Goal: Navigation & Orientation: Go to known website

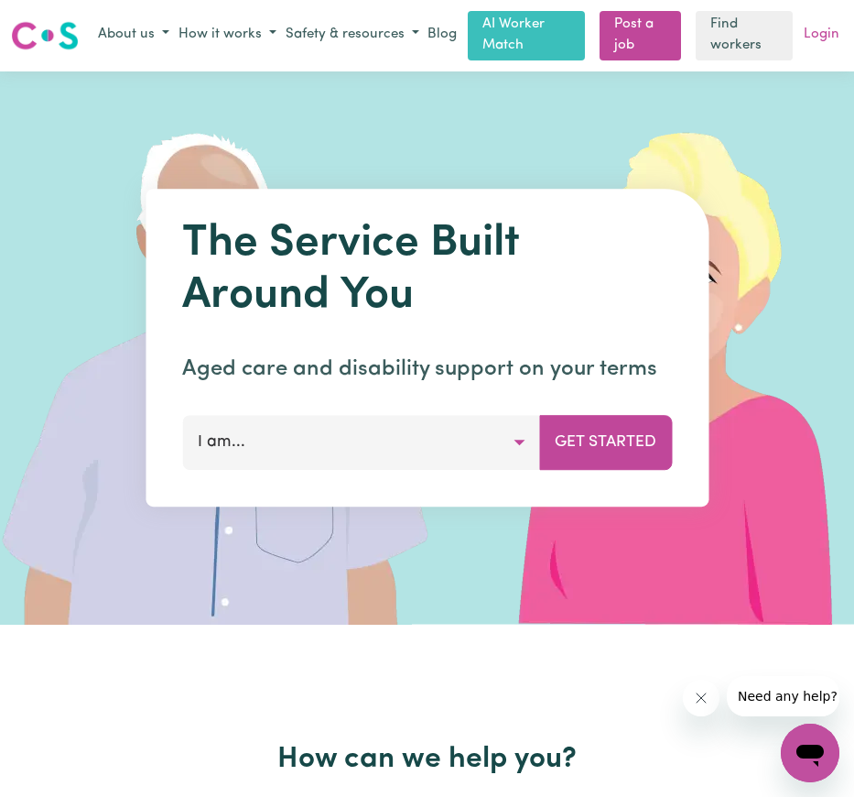
click at [830, 26] on link "Login" at bounding box center [821, 35] width 43 height 28
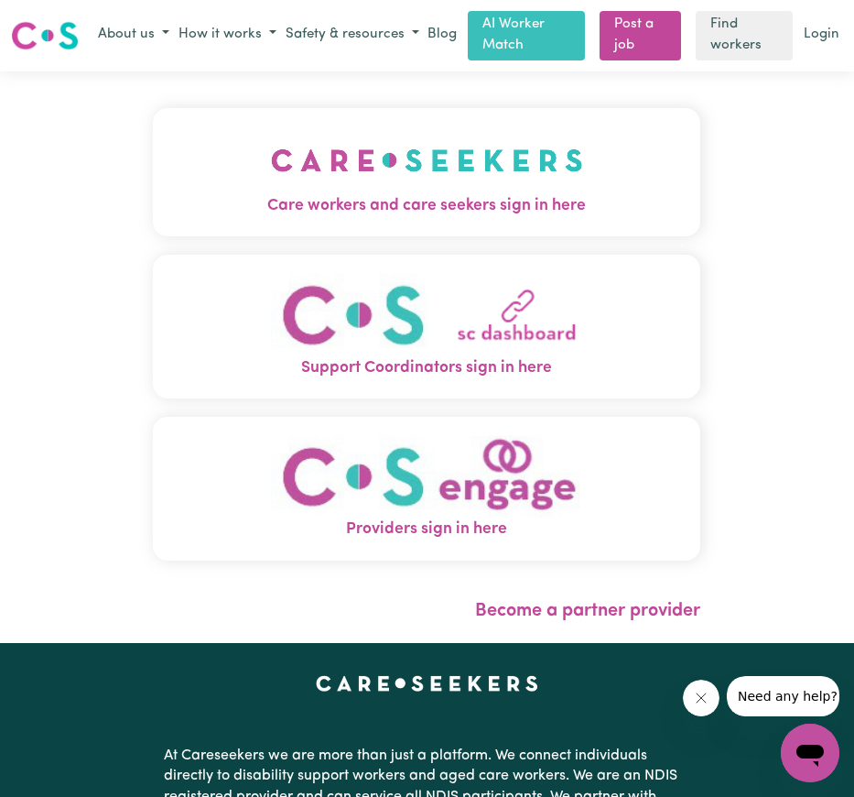
click at [441, 492] on img "Providers sign in here" at bounding box center [427, 476] width 312 height 83
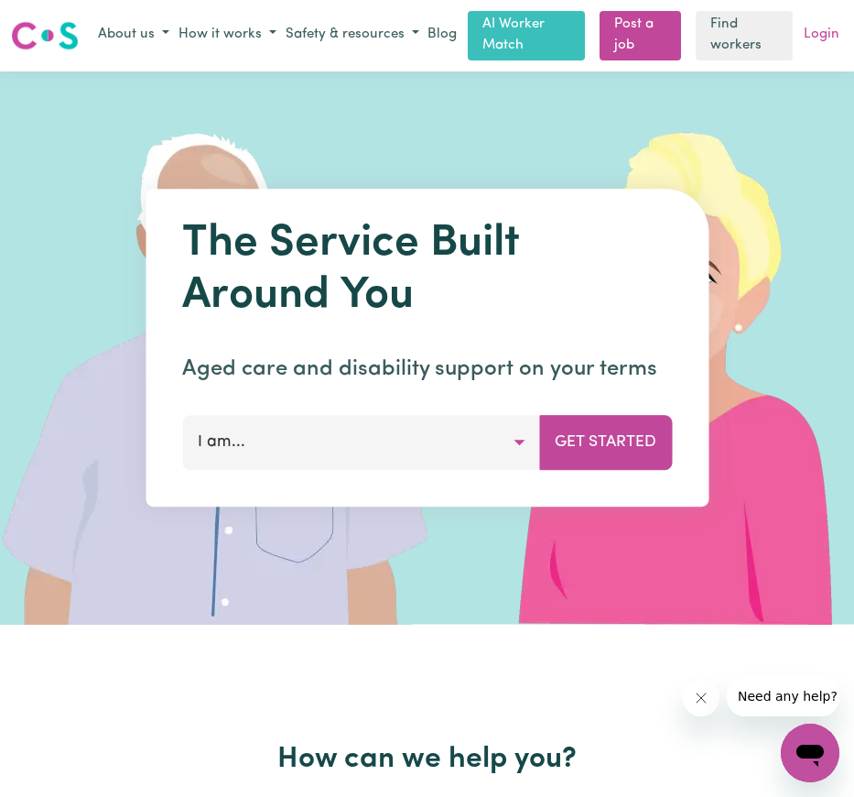
click at [820, 42] on link "Login" at bounding box center [821, 35] width 43 height 28
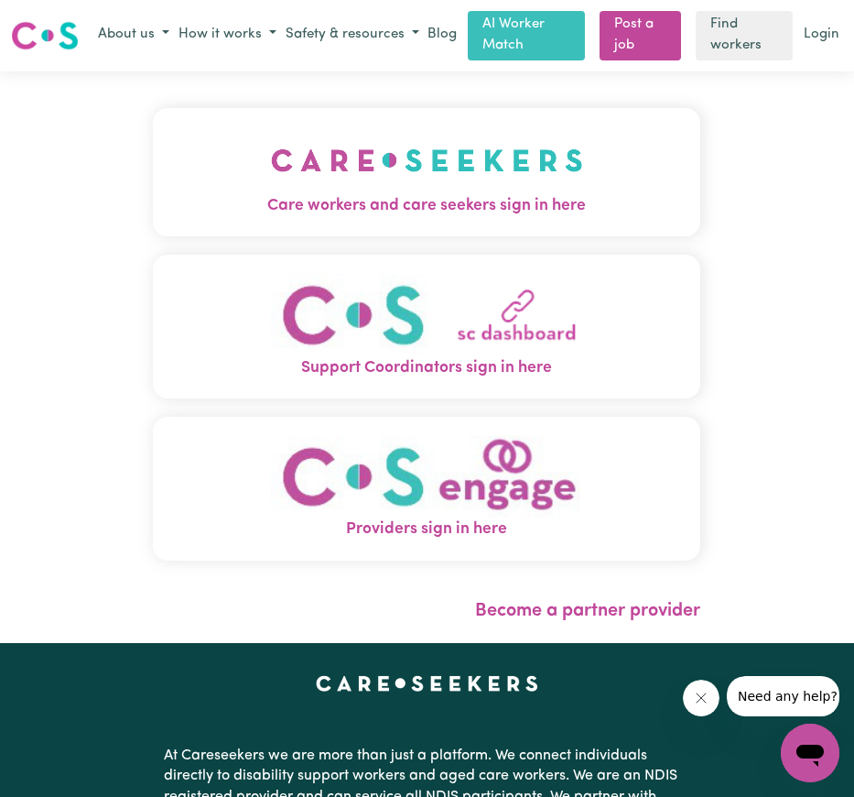
click at [497, 480] on img "Providers sign in here" at bounding box center [427, 476] width 312 height 83
